Goal: Task Accomplishment & Management: Manage account settings

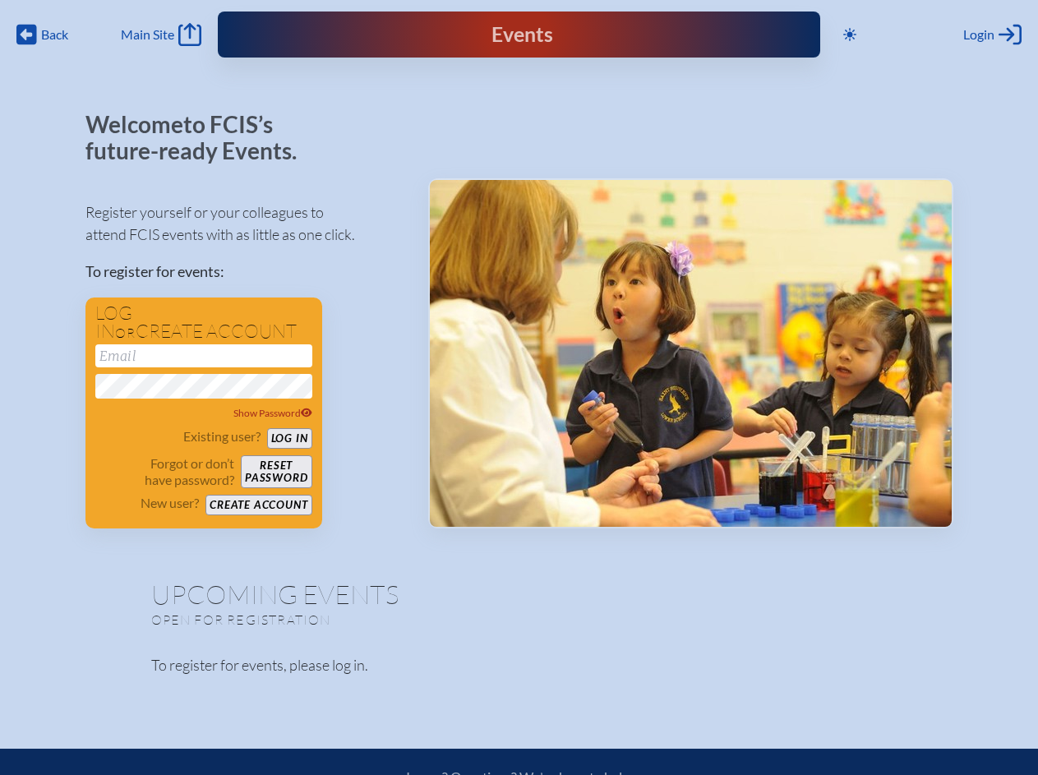
click at [43, 35] on span "Back" at bounding box center [54, 34] width 27 height 16
click at [850, 35] on icon at bounding box center [849, 34] width 13 height 13
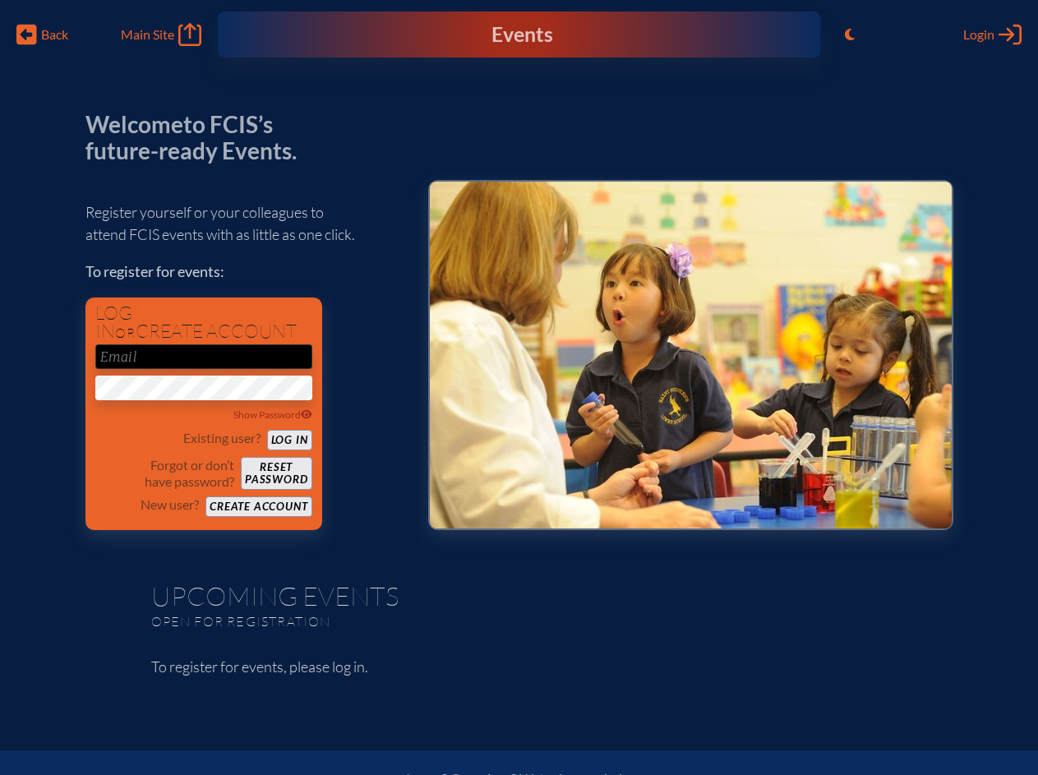
click at [992, 35] on span "Login" at bounding box center [978, 34] width 31 height 16
click at [204, 413] on div "Show Password" at bounding box center [203, 415] width 217 height 16
